Goal: Task Accomplishment & Management: Use online tool/utility

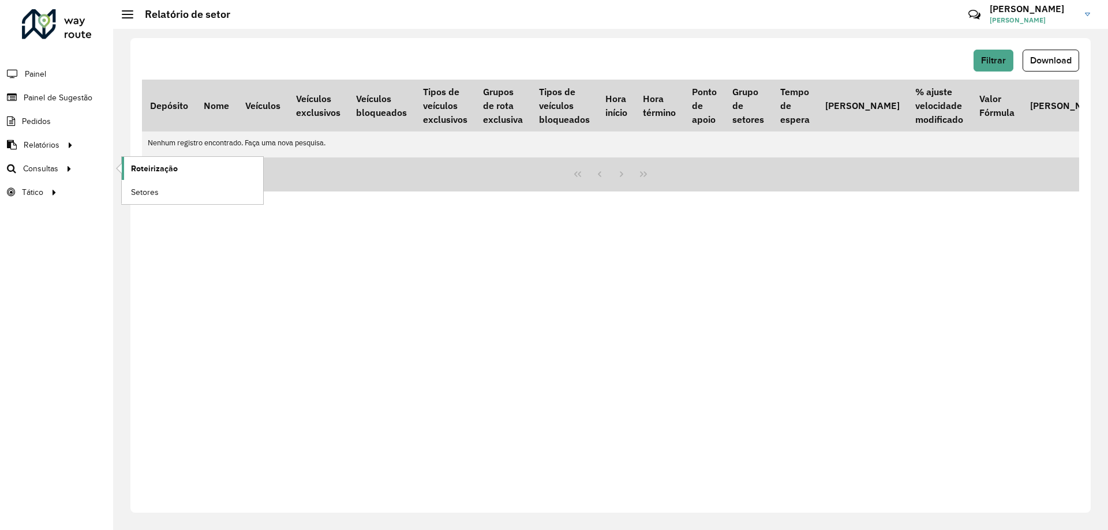
click at [140, 171] on span "Roteirização" at bounding box center [154, 169] width 47 height 12
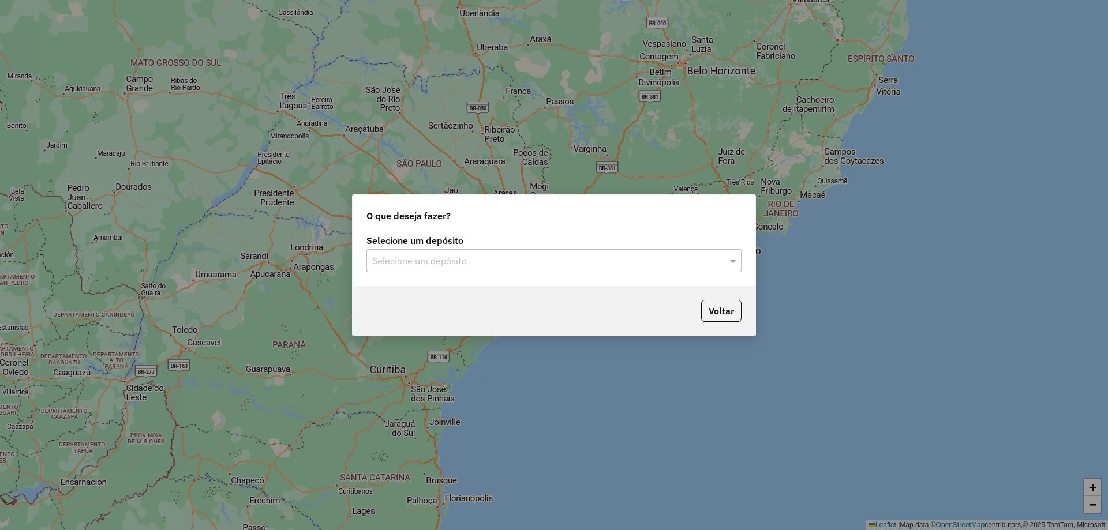
click at [517, 256] on input "text" at bounding box center [542, 261] width 340 height 14
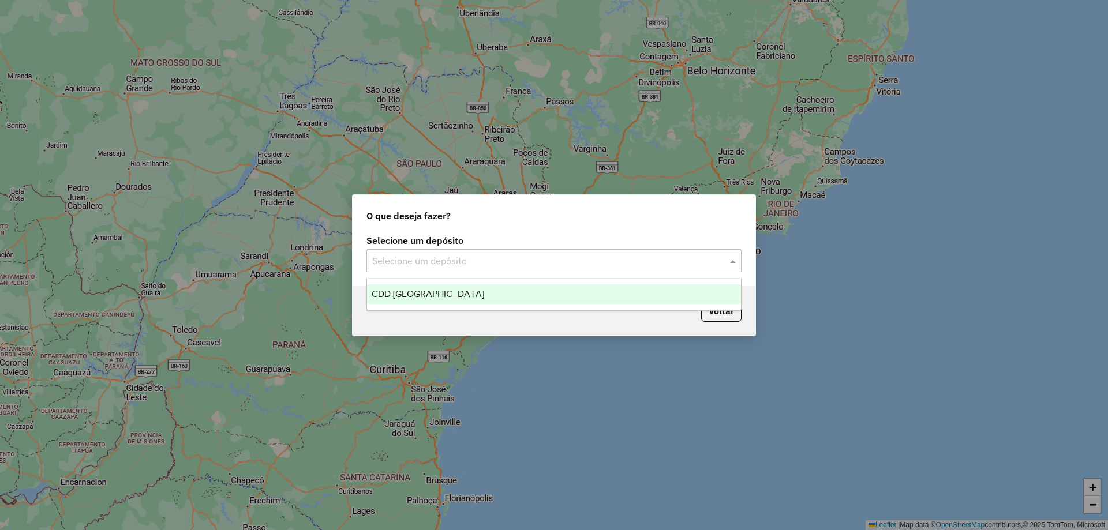
click at [458, 287] on div "CDD [GEOGRAPHIC_DATA]" at bounding box center [554, 294] width 374 height 20
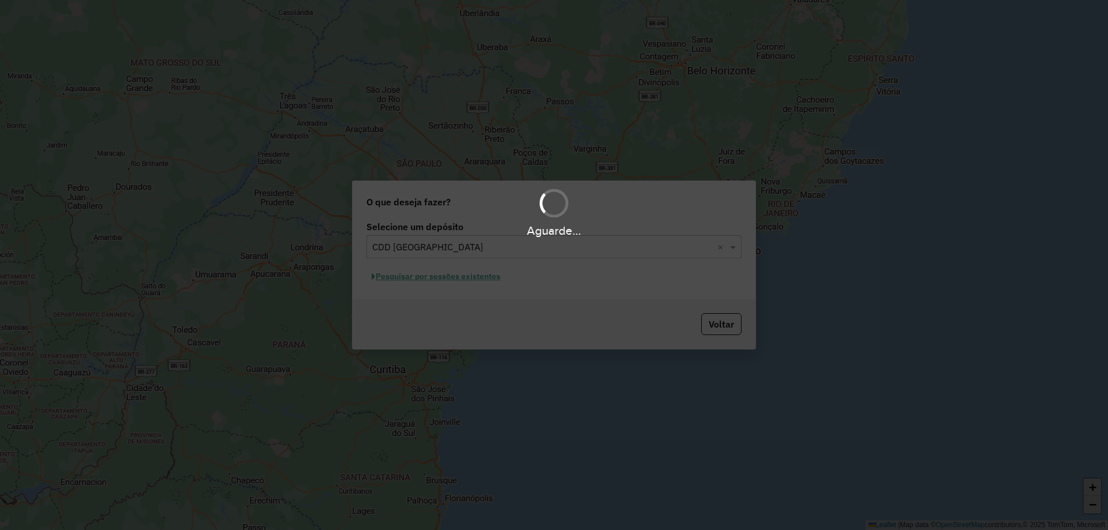
click at [461, 279] on div "Aguarde..." at bounding box center [554, 265] width 1108 height 530
click at [463, 279] on div "Aguarde..." at bounding box center [554, 265] width 1108 height 530
click at [470, 275] on div "Aguarde..." at bounding box center [554, 265] width 1108 height 530
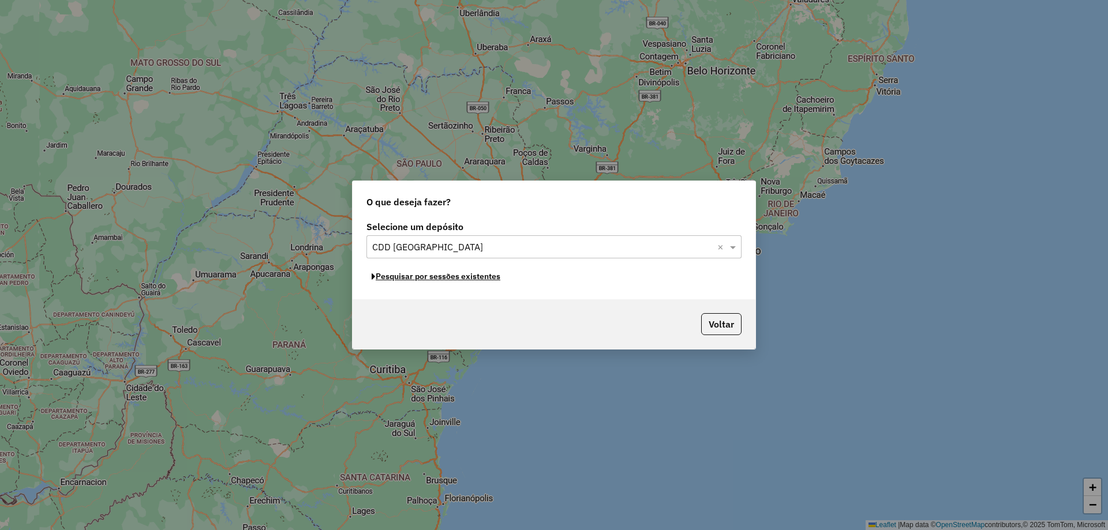
click at [470, 275] on button "Pesquisar por sessões existentes" at bounding box center [435, 277] width 139 height 18
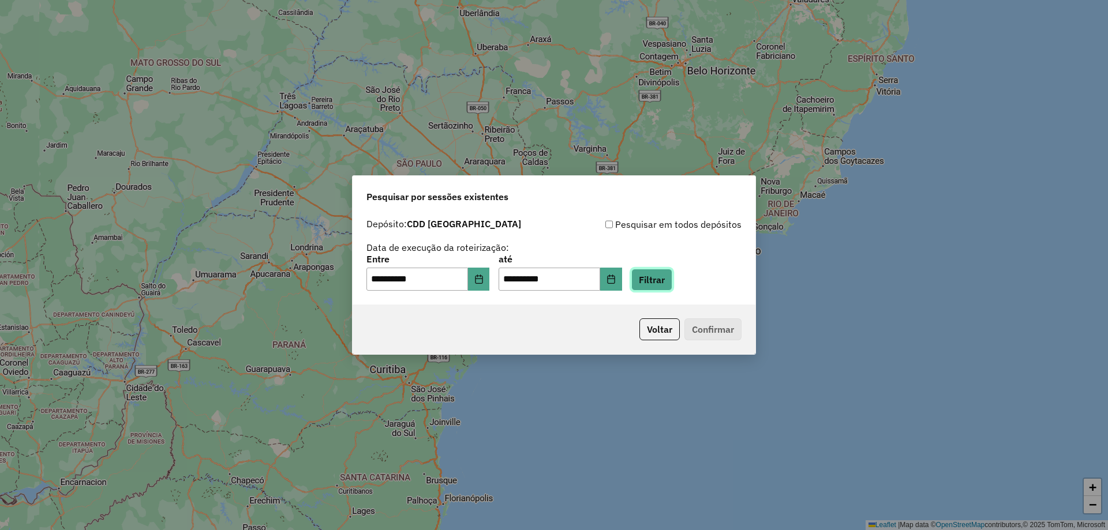
click at [664, 281] on button "Filtrar" at bounding box center [651, 280] width 41 height 22
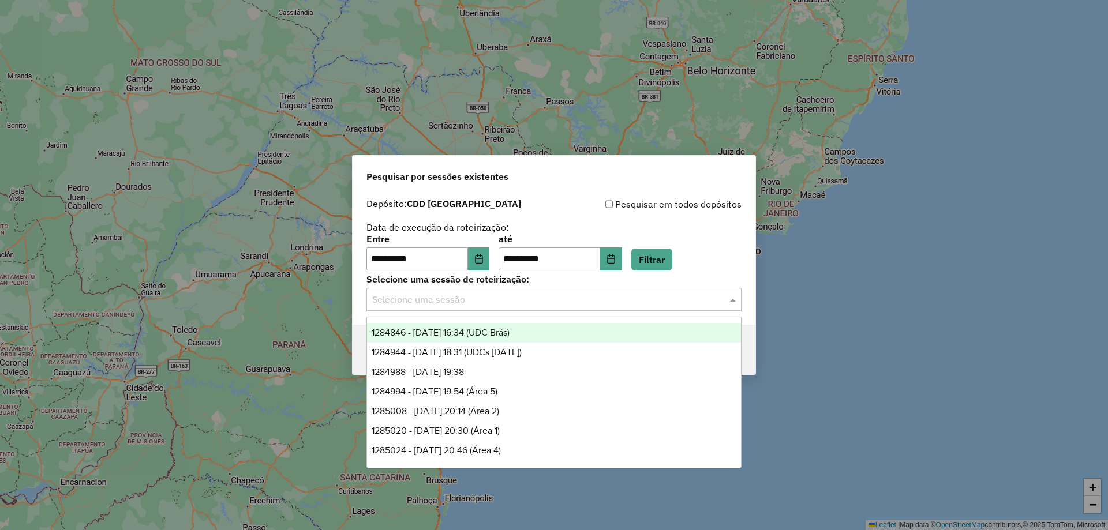
click at [410, 301] on input "text" at bounding box center [542, 300] width 340 height 14
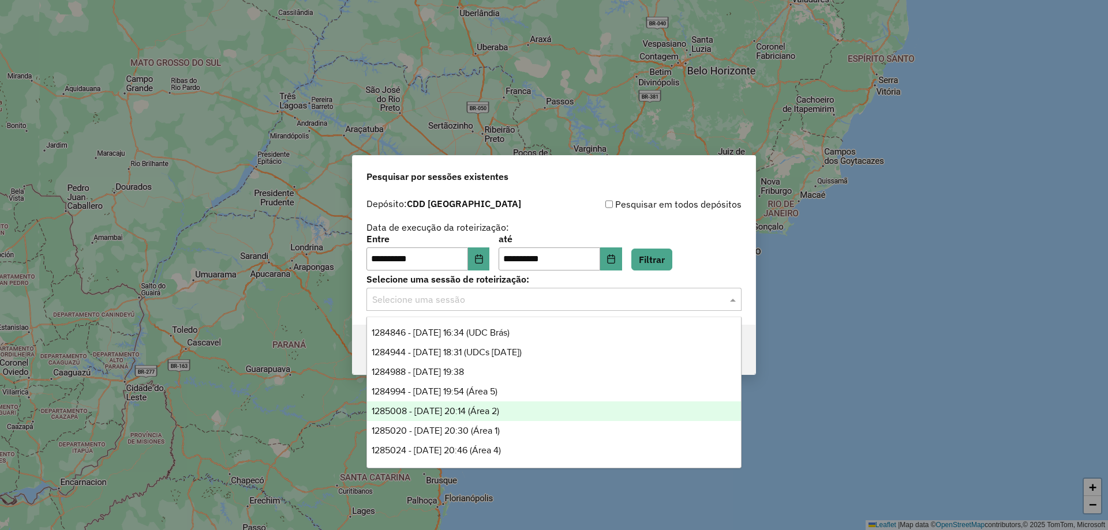
click at [416, 419] on div "1285008 - 29/09/2025 20:14 (Área 2)" at bounding box center [554, 412] width 374 height 20
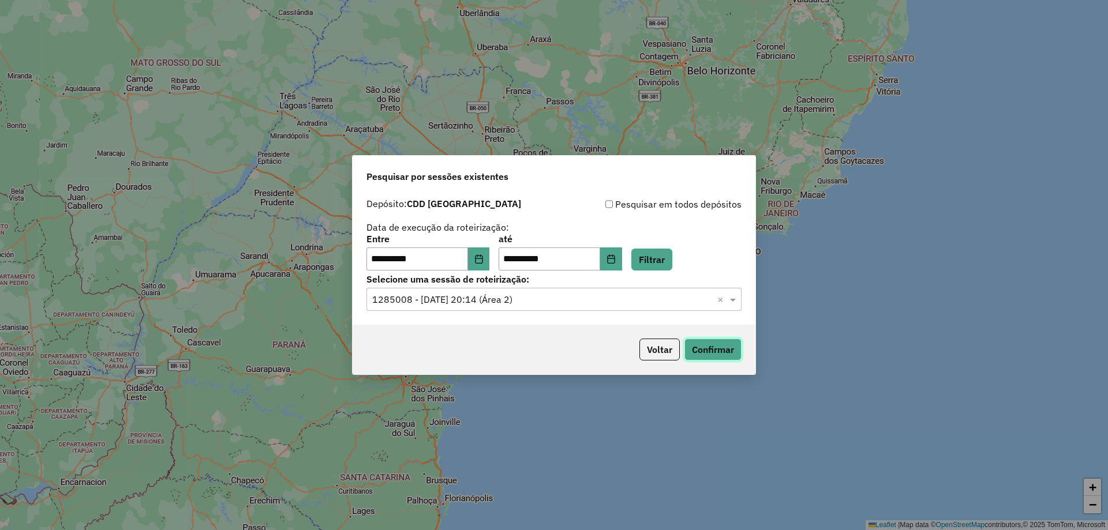
click at [721, 352] on button "Confirmar" at bounding box center [712, 350] width 57 height 22
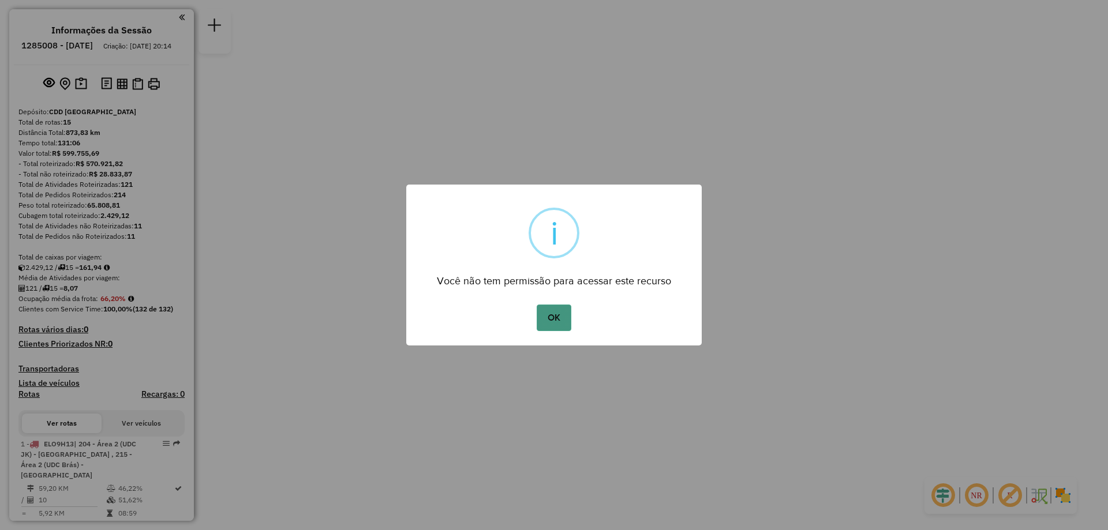
click at [539, 317] on button "OK" at bounding box center [554, 318] width 34 height 27
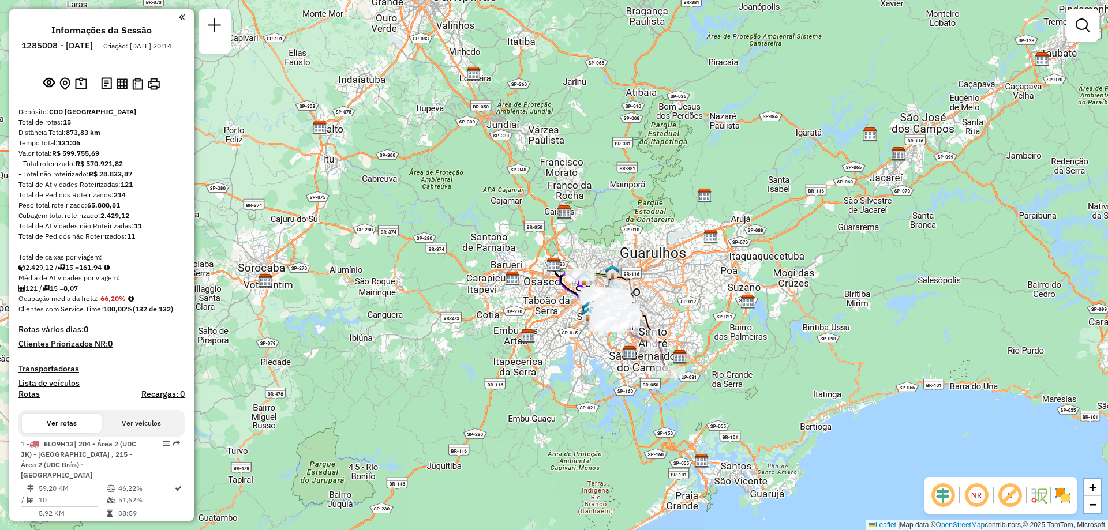
scroll to position [469, 0]
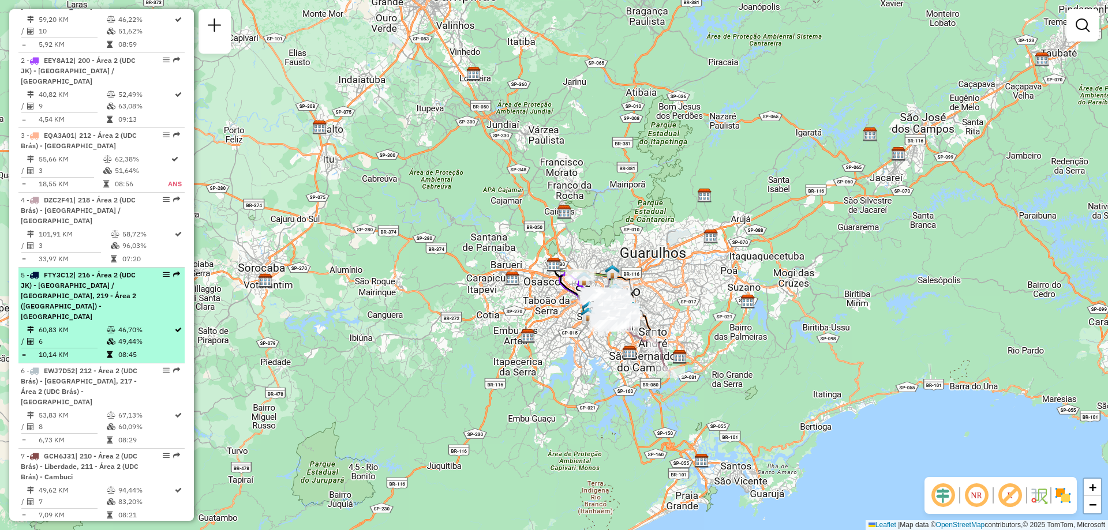
click at [163, 271] on em at bounding box center [166, 274] width 7 height 7
select select "**********"
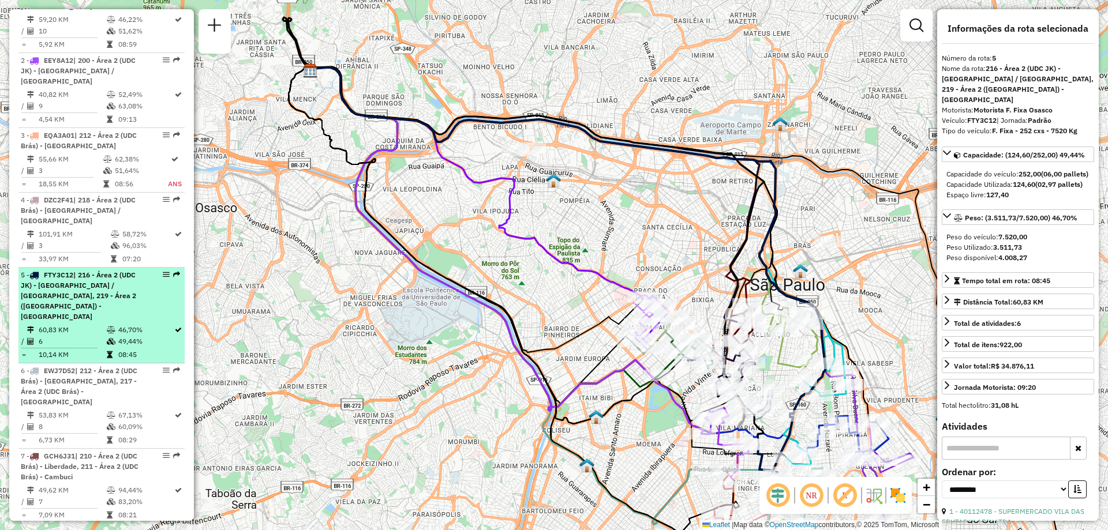
click at [173, 271] on em at bounding box center [176, 274] width 7 height 7
drag, startPoint x: 167, startPoint y: 261, endPoint x: 161, endPoint y: 271, distance: 11.7
drag, startPoint x: 161, startPoint y: 271, endPoint x: 161, endPoint y: 265, distance: 6.3
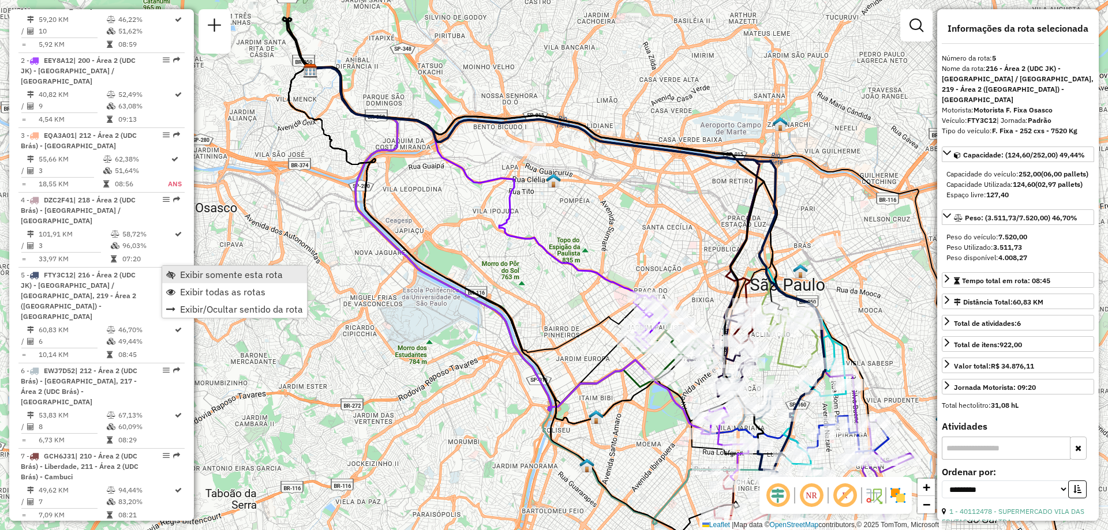
click at [235, 275] on span "Exibir somente esta rota" at bounding box center [231, 274] width 103 height 9
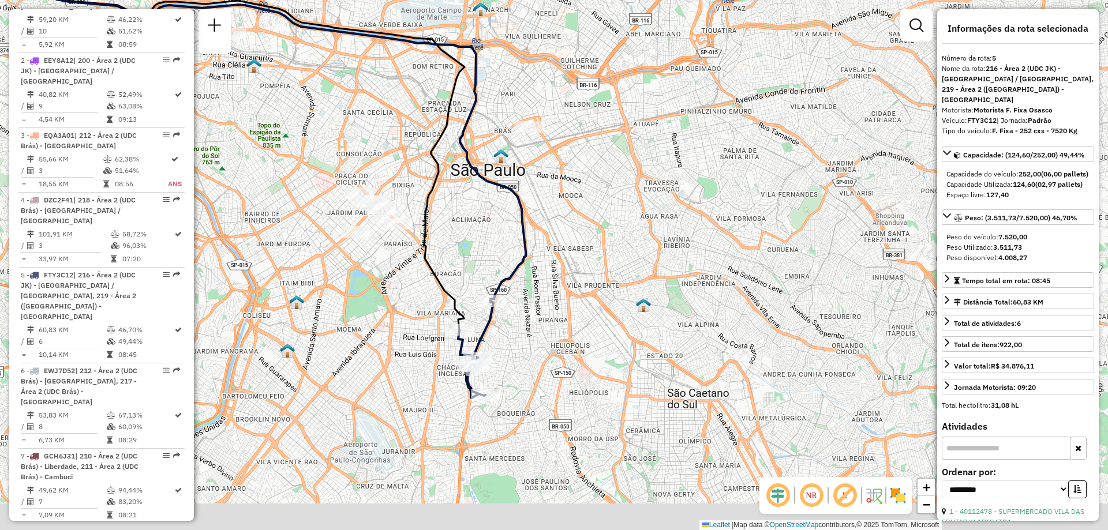
drag, startPoint x: 849, startPoint y: 354, endPoint x: 550, endPoint y: 239, distance: 320.1
click at [550, 239] on div "Janela de atendimento Grade de atendimento Capacidade Transportadoras Veículos …" at bounding box center [554, 265] width 1108 height 530
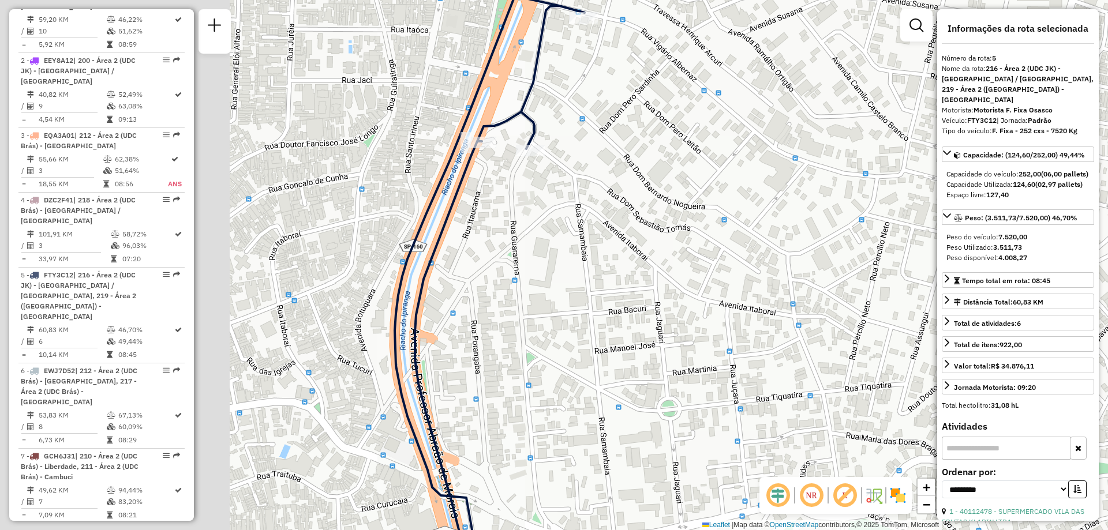
drag, startPoint x: 358, startPoint y: 311, endPoint x: 649, endPoint y: 264, distance: 295.1
click at [649, 264] on div "Janela de atendimento Grade de atendimento Capacidade Transportadoras Veículos …" at bounding box center [554, 265] width 1108 height 530
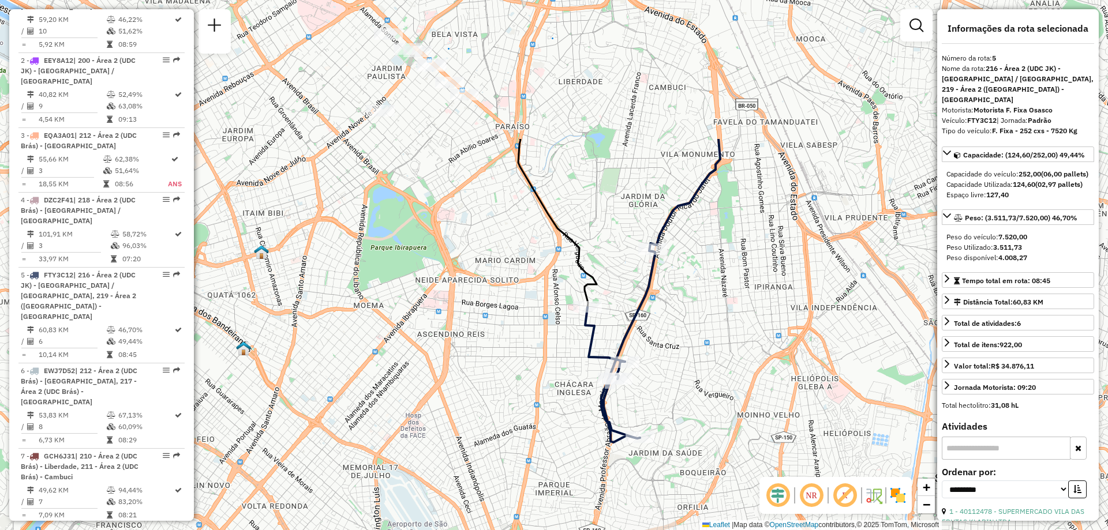
drag, startPoint x: 624, startPoint y: 145, endPoint x: 714, endPoint y: 338, distance: 212.2
click at [714, 338] on div "Janela de atendimento Grade de atendimento Capacidade Transportadoras Veículos …" at bounding box center [554, 265] width 1108 height 530
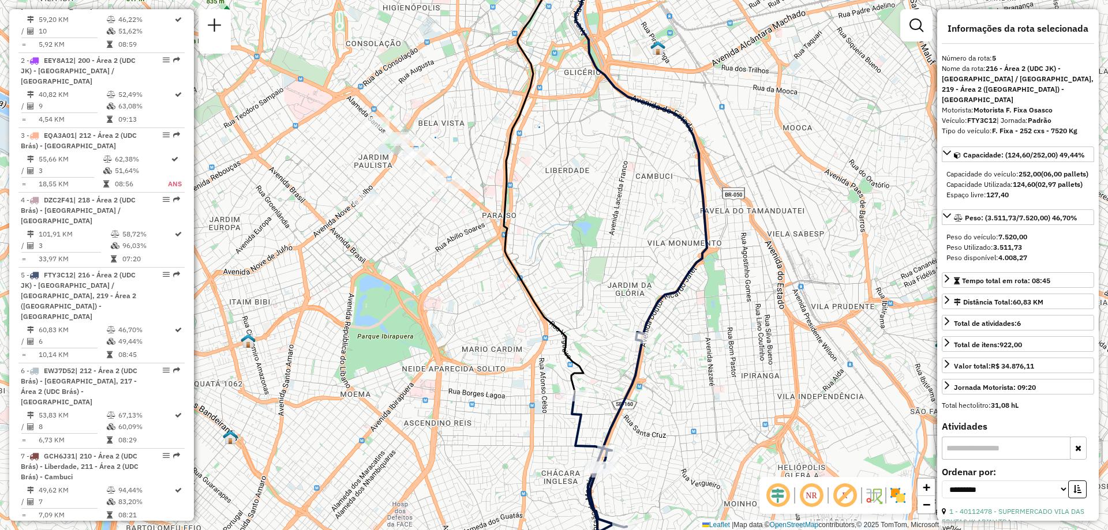
click at [843, 500] on em at bounding box center [845, 496] width 28 height 28
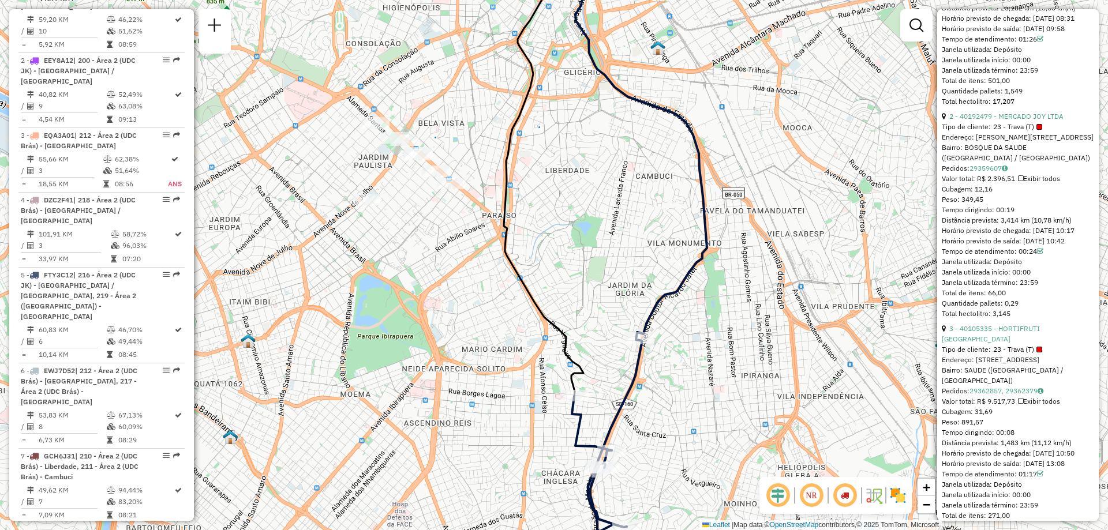
scroll to position [503, 0]
